Goal: Use online tool/utility

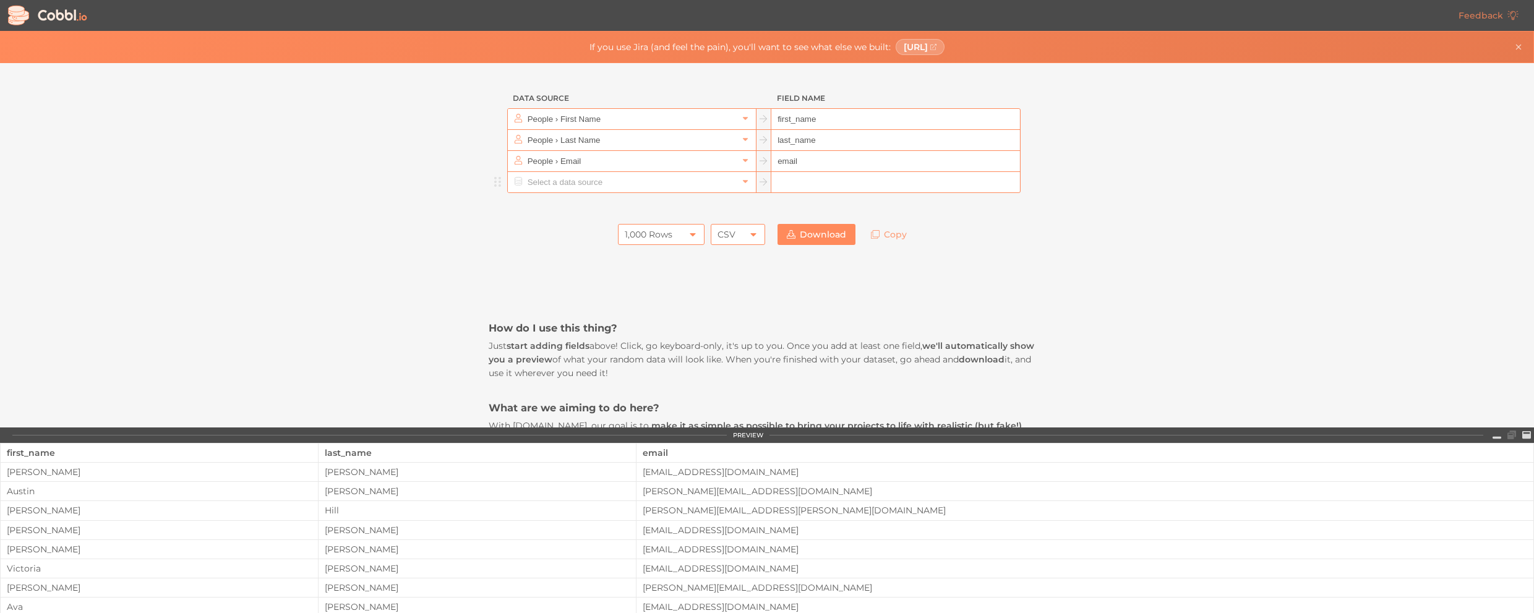
click at [572, 189] on input "text" at bounding box center [631, 182] width 213 height 20
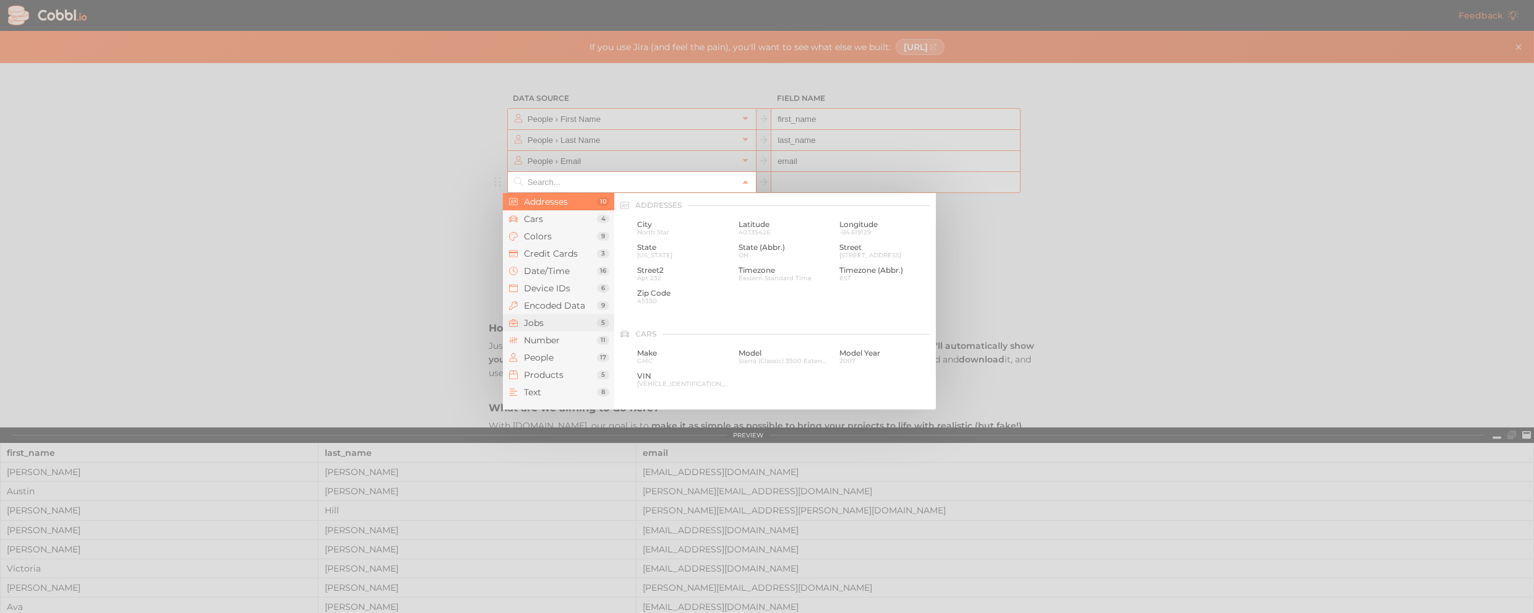
click at [553, 323] on span "Jobs" at bounding box center [560, 323] width 73 height 10
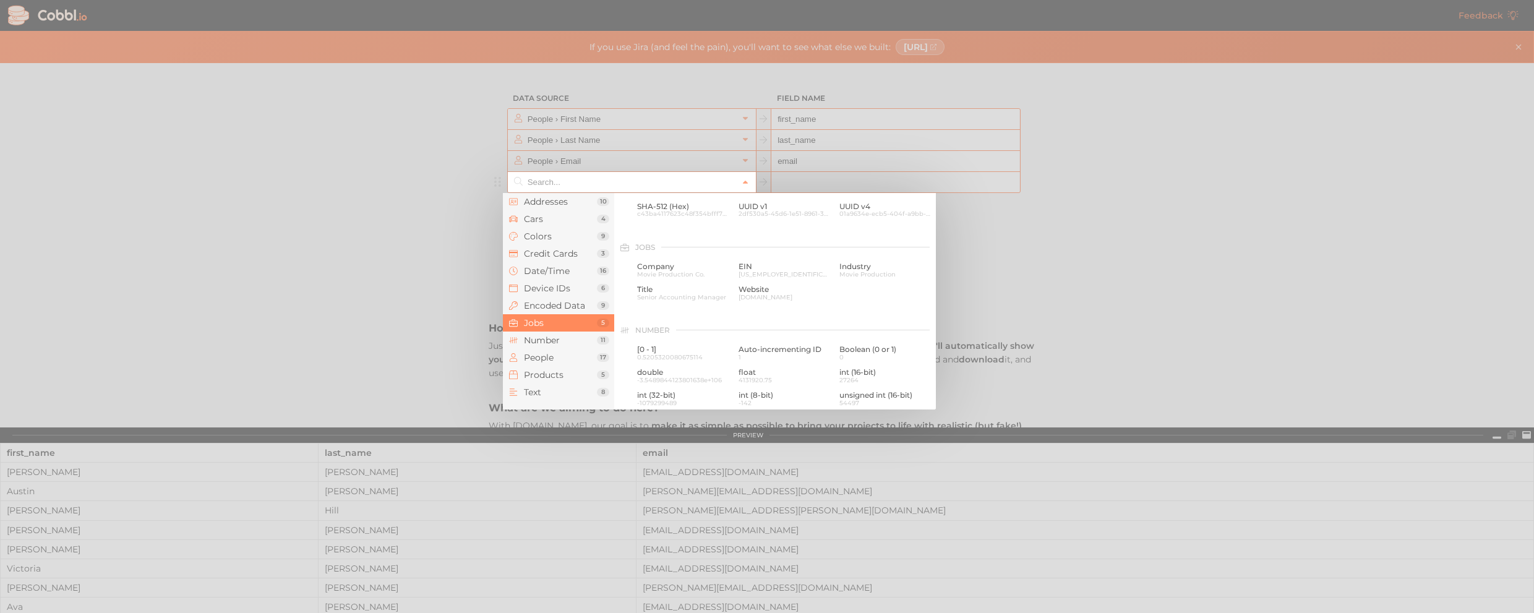
scroll to position [740, 0]
click at [549, 356] on span "People" at bounding box center [560, 358] width 73 height 10
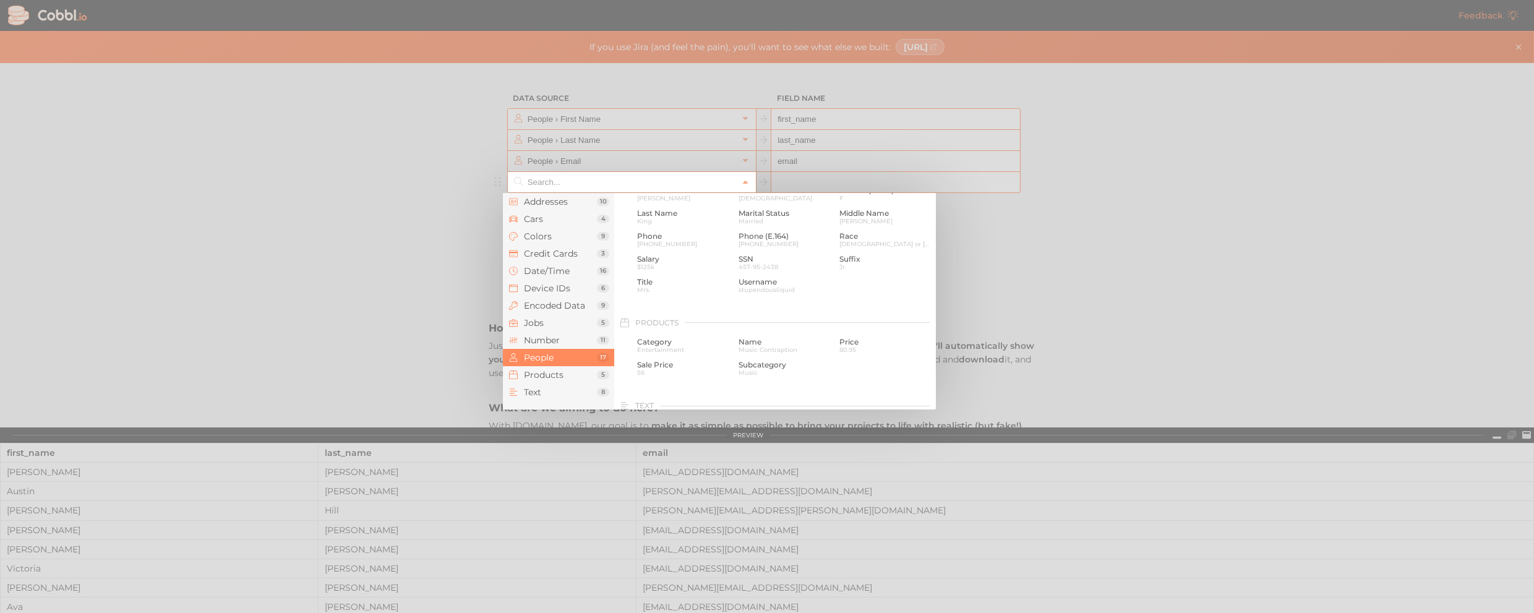
scroll to position [1002, 0]
click at [554, 382] on li "Products 5" at bounding box center [558, 374] width 111 height 17
click at [551, 393] on span "Text" at bounding box center [560, 392] width 73 height 10
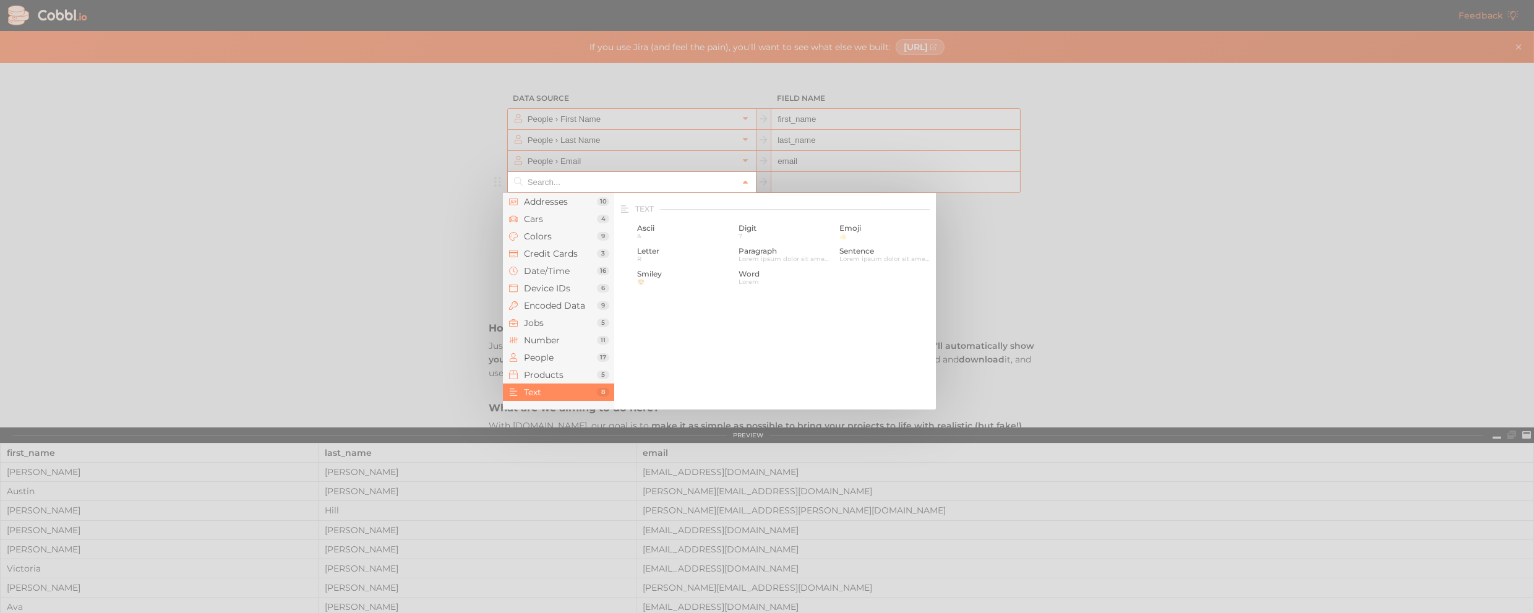
scroll to position [1210, 0]
click at [551, 204] on span "Addresses" at bounding box center [560, 202] width 73 height 10
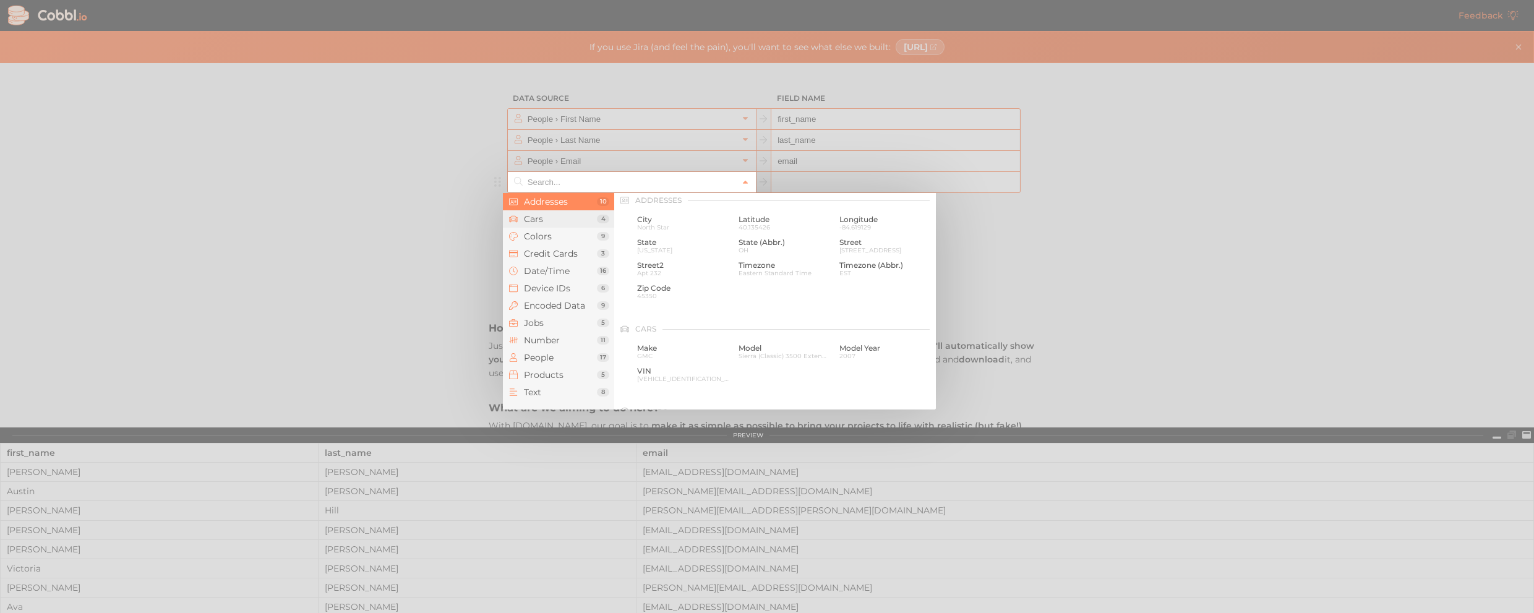
scroll to position [0, 0]
click at [554, 226] on li "Cars 4" at bounding box center [558, 218] width 111 height 17
click at [557, 233] on span "Colors" at bounding box center [560, 236] width 73 height 10
click at [557, 247] on li "Credit Cards 3" at bounding box center [558, 253] width 111 height 17
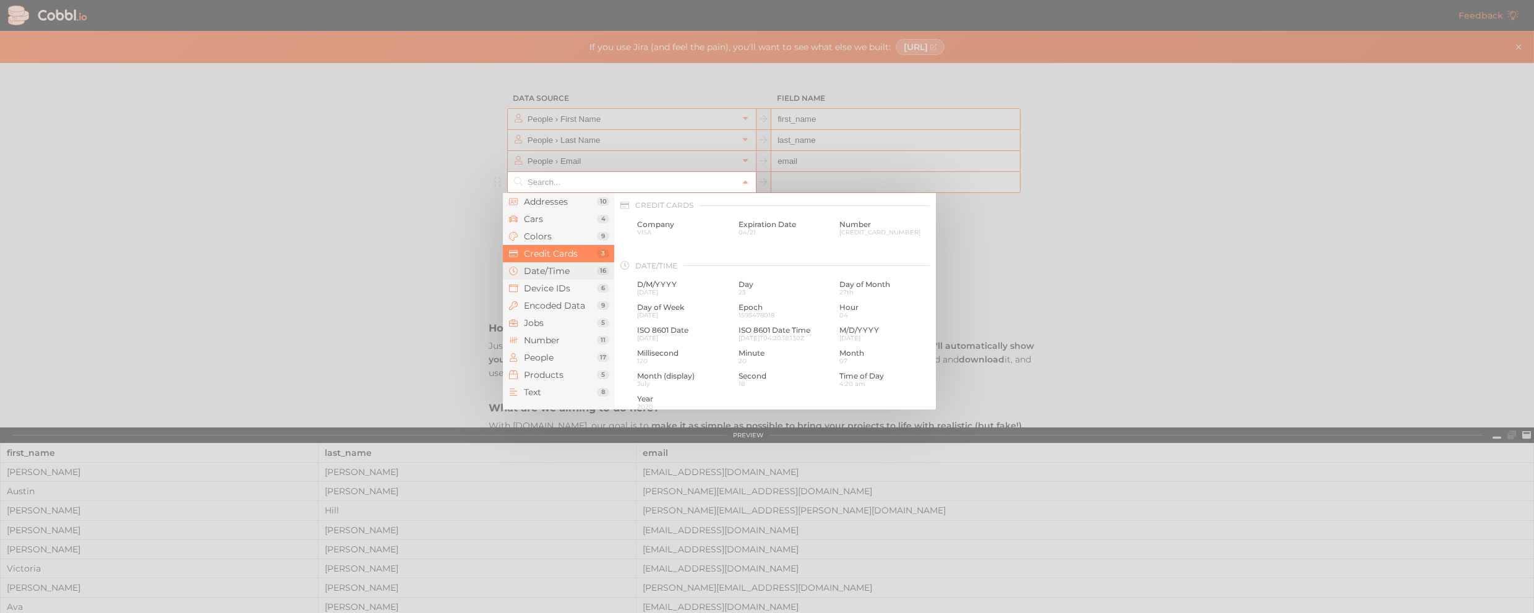
click at [557, 277] on li "Date/Time 16" at bounding box center [558, 270] width 111 height 17
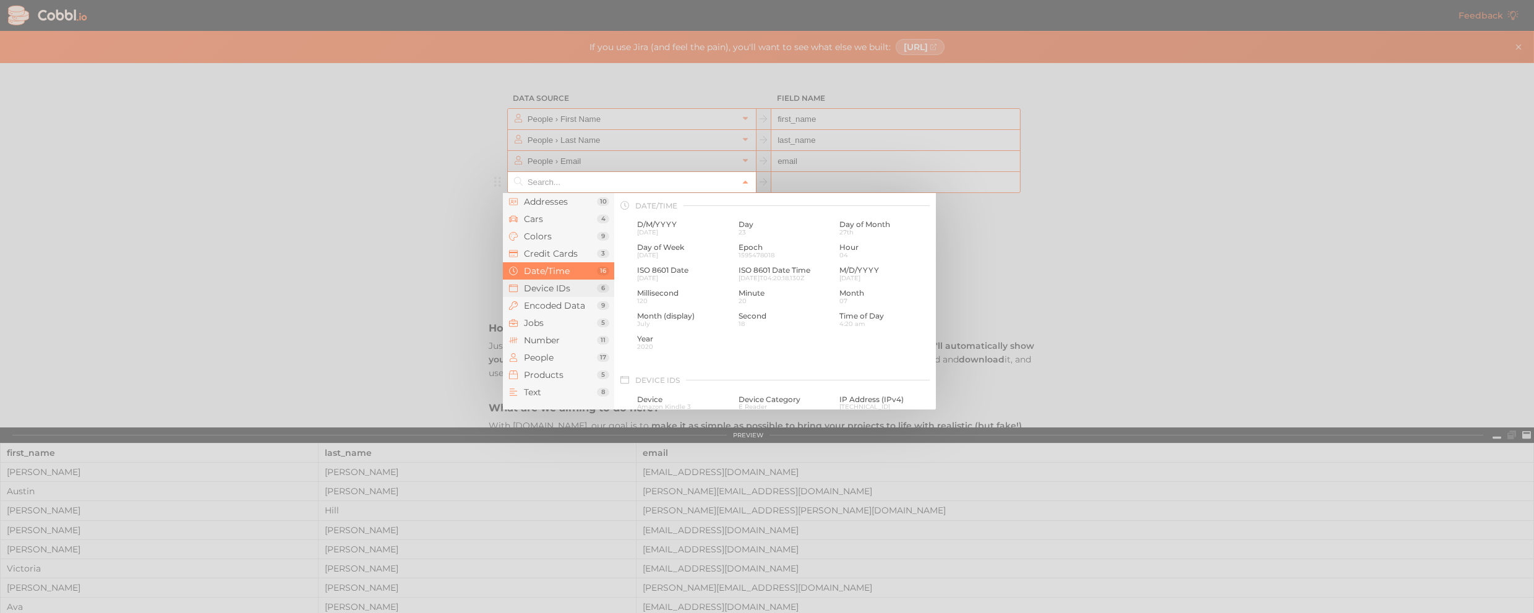
click at [554, 284] on span "Device IDs" at bounding box center [560, 288] width 73 height 10
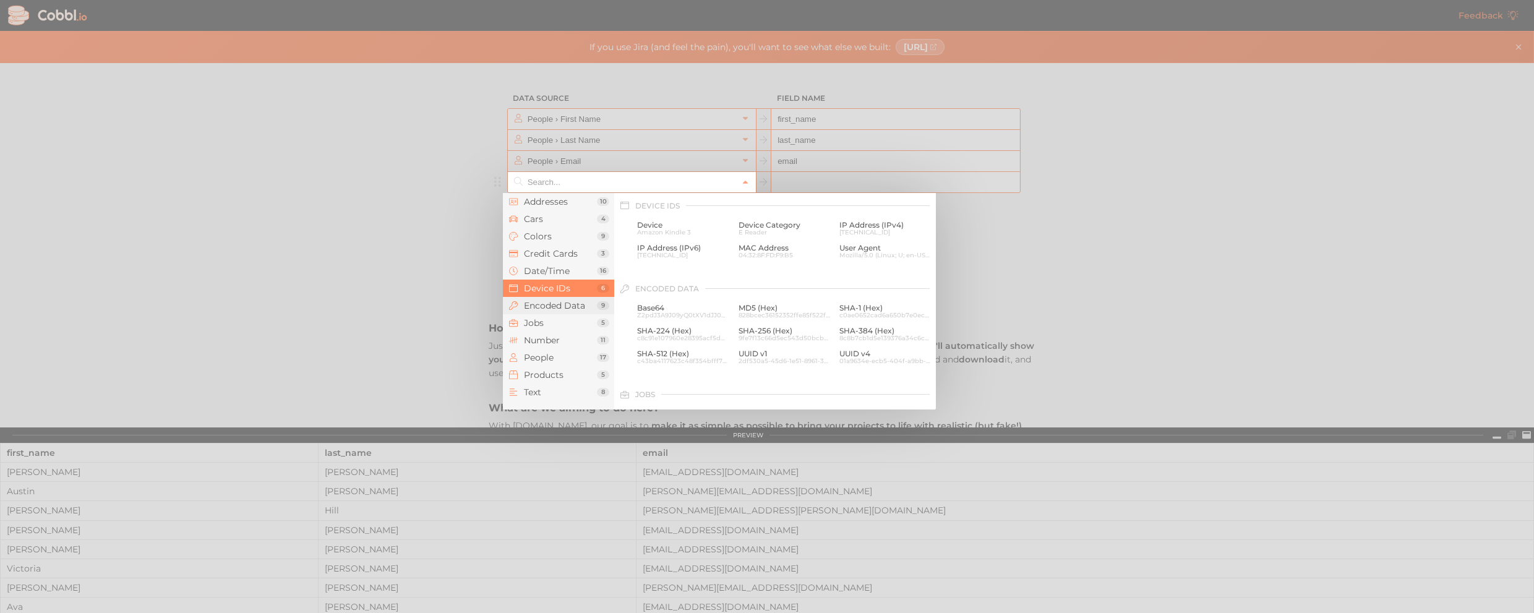
click at [553, 303] on span "Encoded Data" at bounding box center [560, 306] width 73 height 10
click at [549, 318] on span "Jobs" at bounding box center [560, 323] width 73 height 10
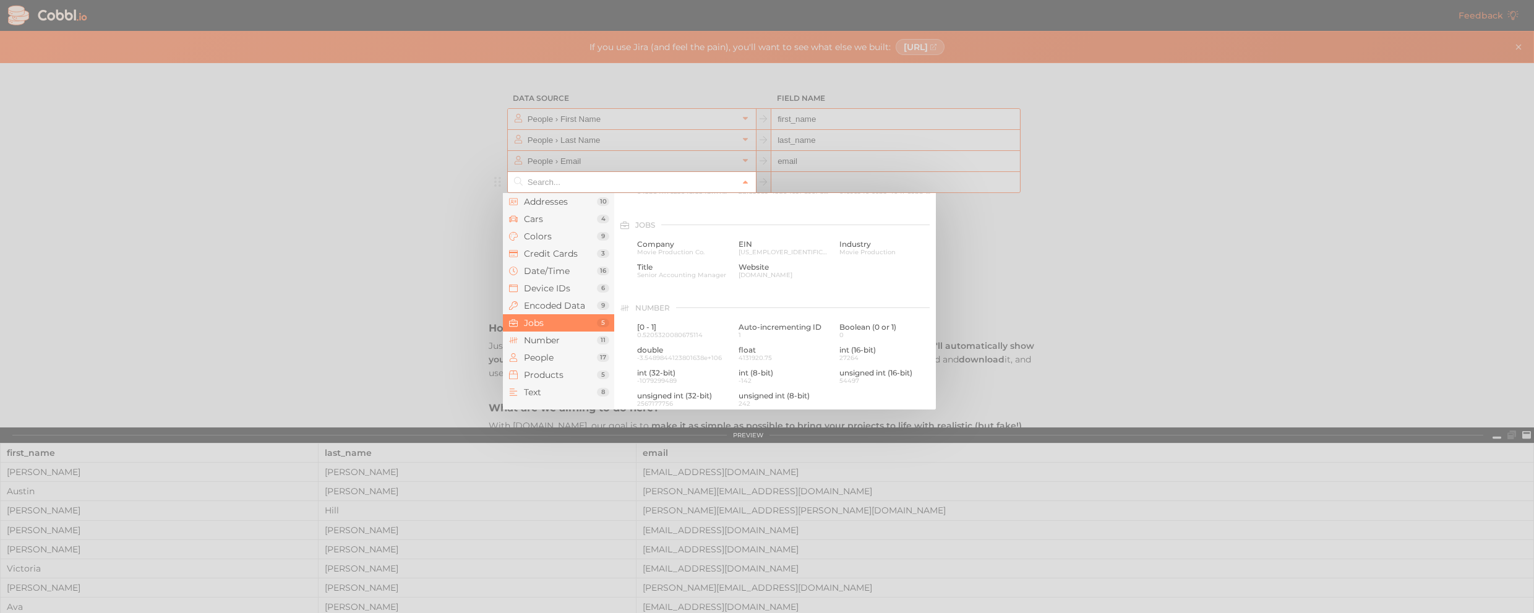
scroll to position [740, 0]
click at [322, 344] on div at bounding box center [767, 306] width 1534 height 613
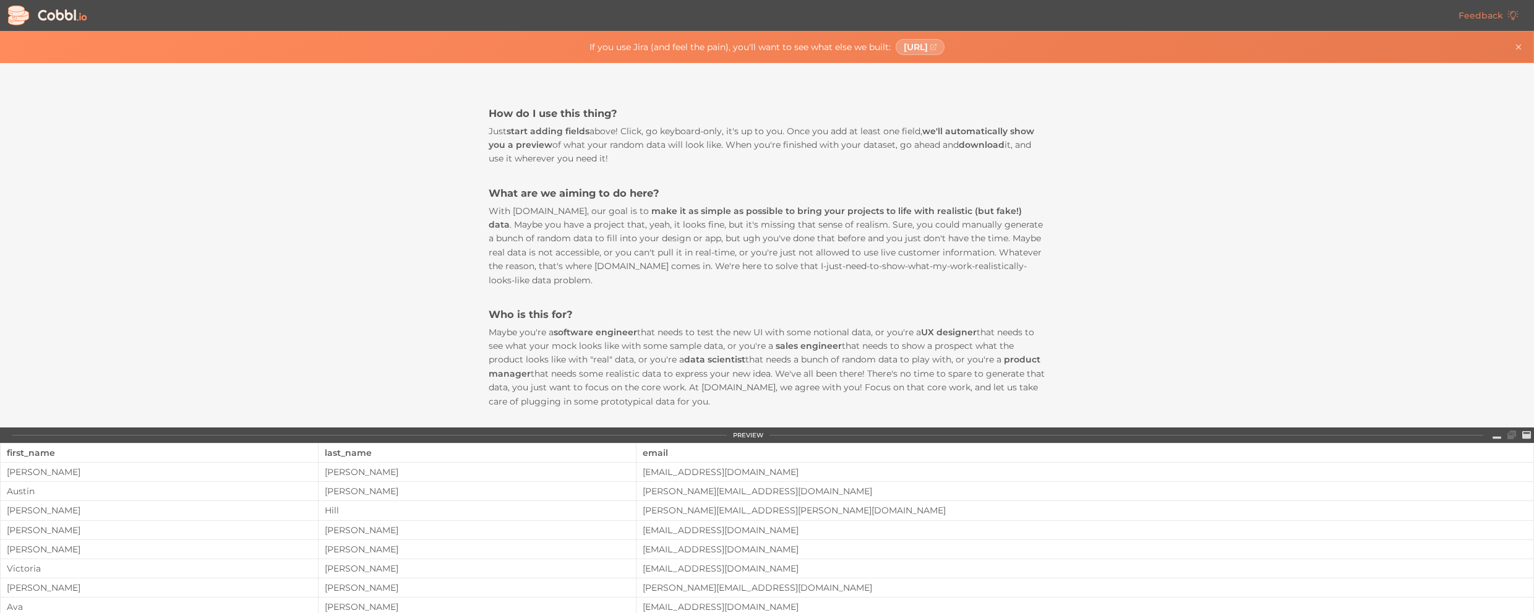
scroll to position [427, 0]
